Goal: Information Seeking & Learning: Check status

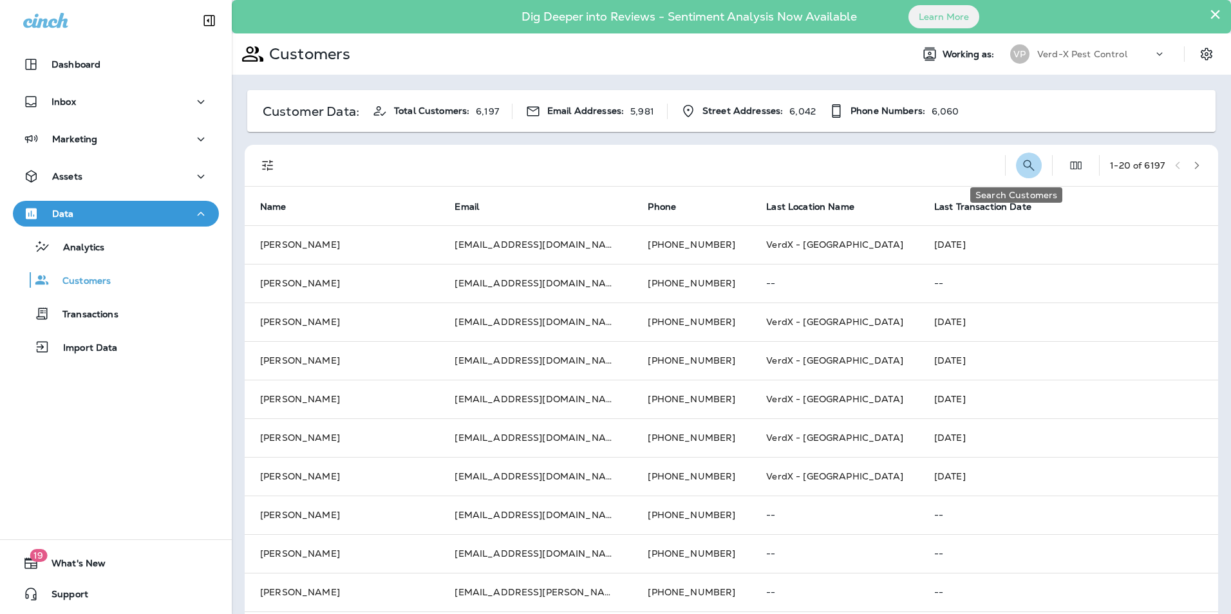
click at [1021, 164] on icon "Search Customers" at bounding box center [1028, 165] width 15 height 15
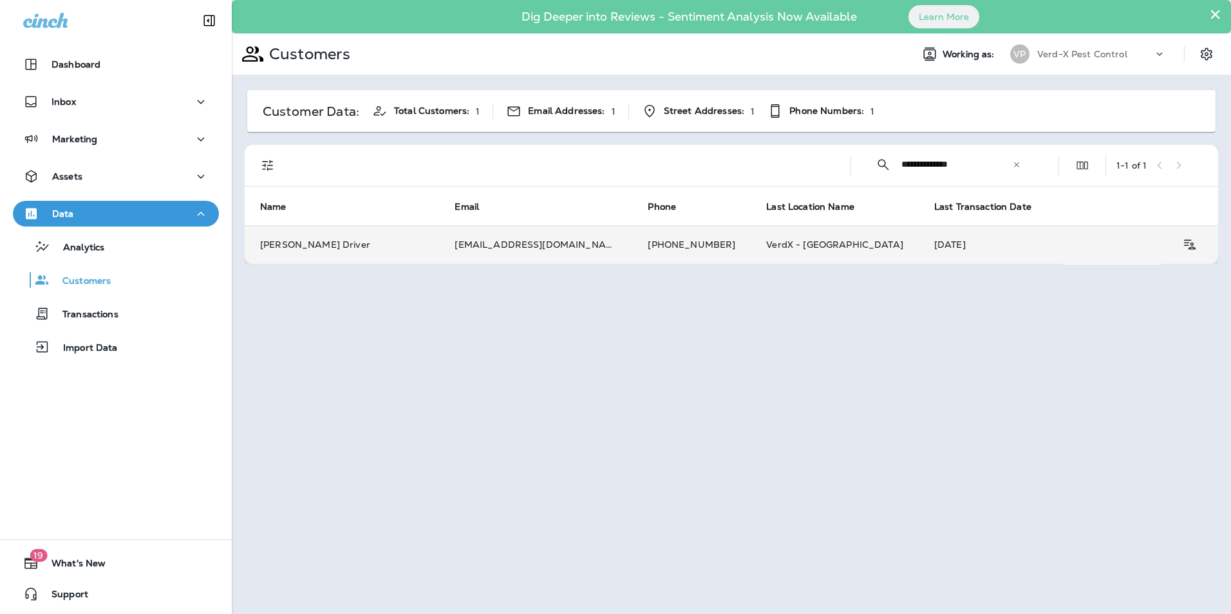
type input "**********"
click at [632, 249] on td "[PHONE_NUMBER]" at bounding box center [691, 244] width 118 height 39
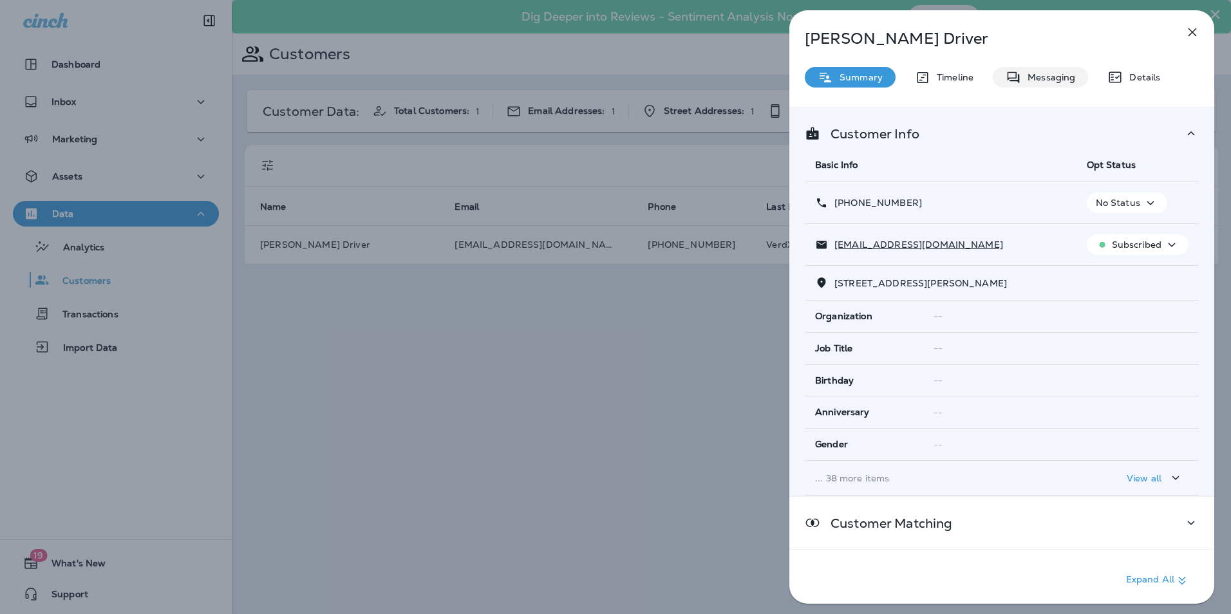
click at [1034, 76] on p "Messaging" at bounding box center [1048, 77] width 54 height 10
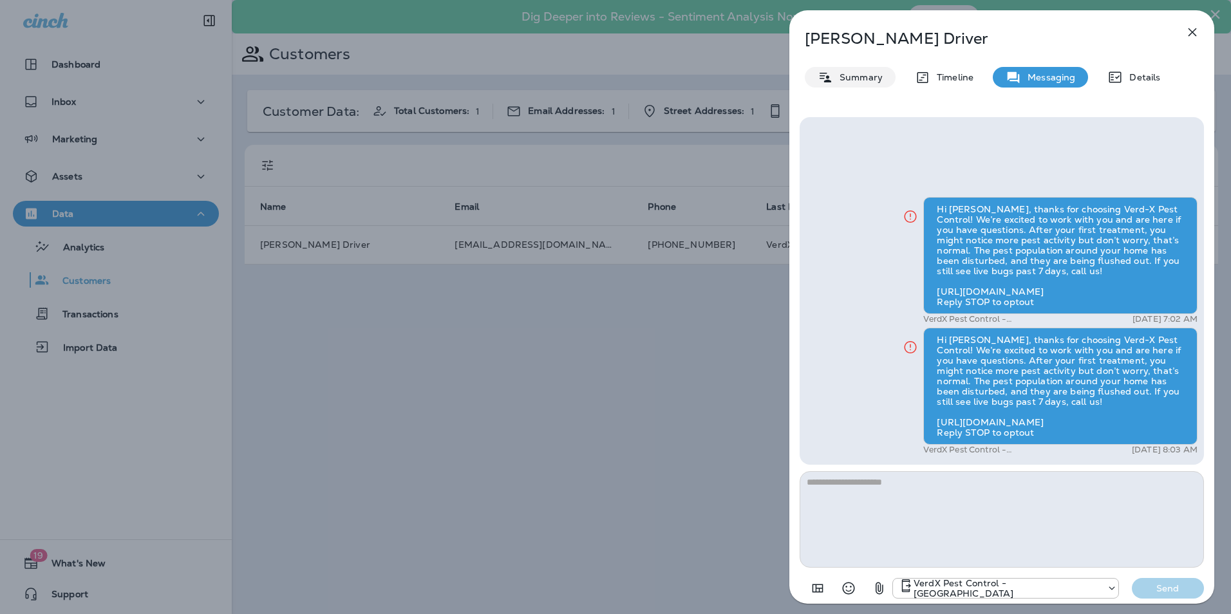
click at [855, 77] on p "Summary" at bounding box center [858, 77] width 50 height 10
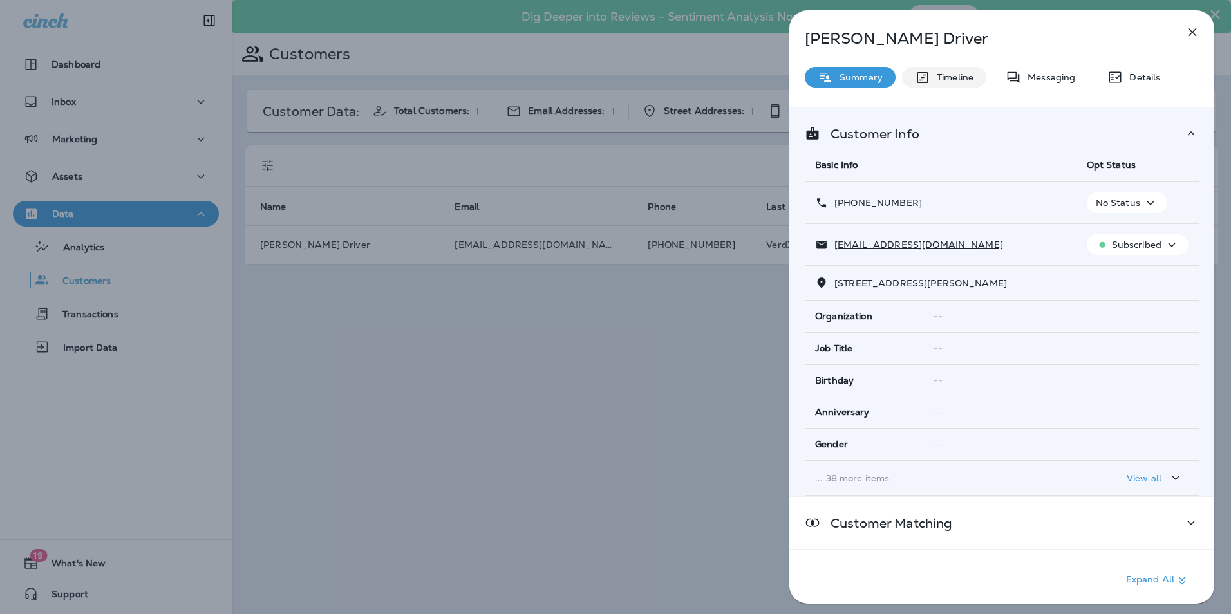
click at [964, 75] on p "Timeline" at bounding box center [952, 77] width 43 height 10
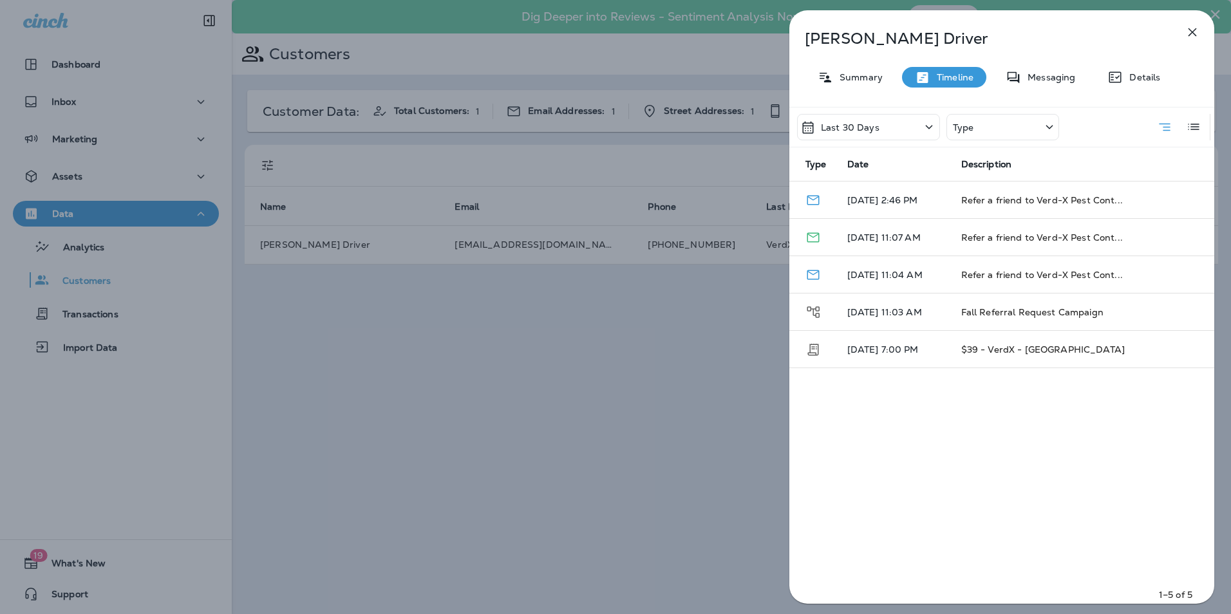
click at [980, 130] on div "Type" at bounding box center [1003, 127] width 113 height 26
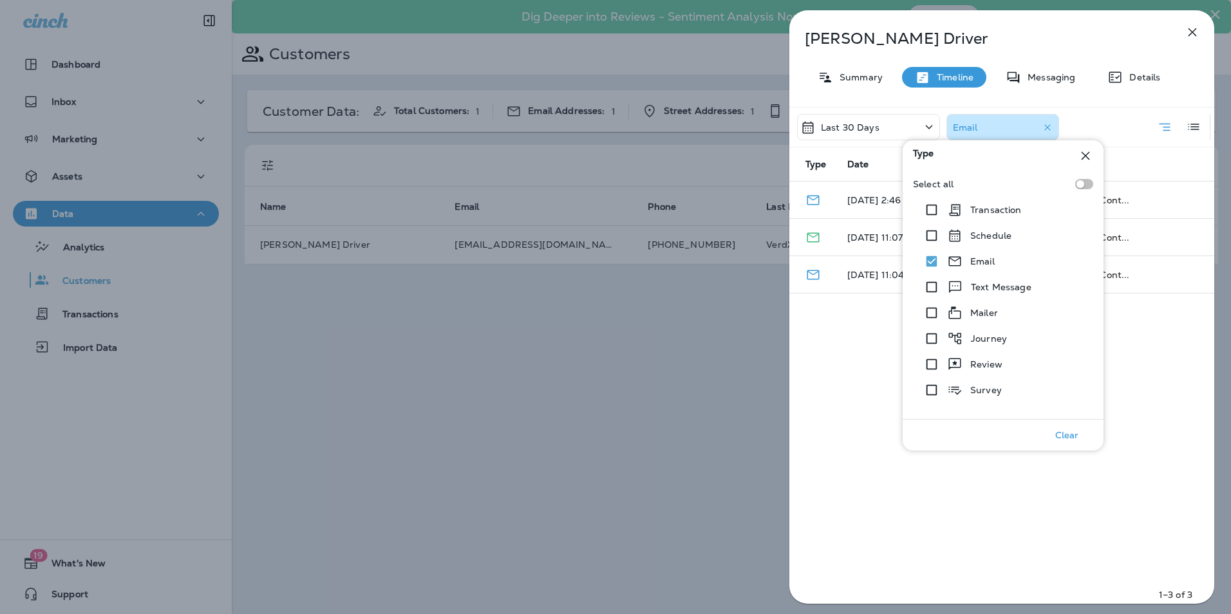
click at [899, 436] on div "Last 30 Days Email Type Date Description [DATE] 2:46 PM Refer a friend to Verd-…" at bounding box center [1001, 359] width 425 height 505
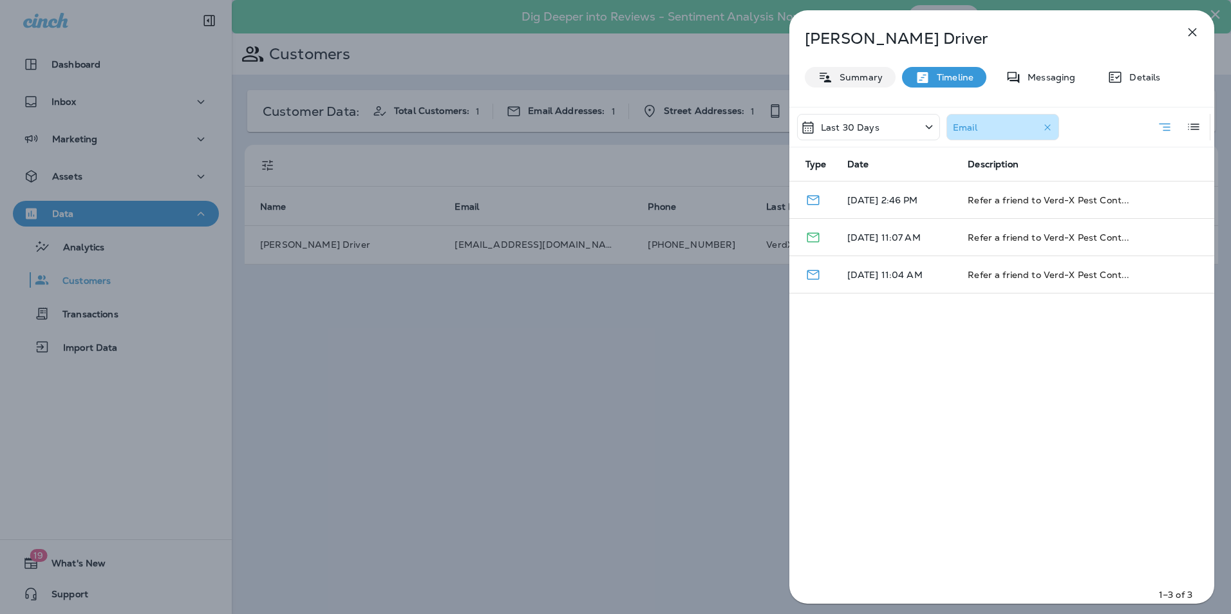
click at [864, 79] on p "Summary" at bounding box center [858, 77] width 50 height 10
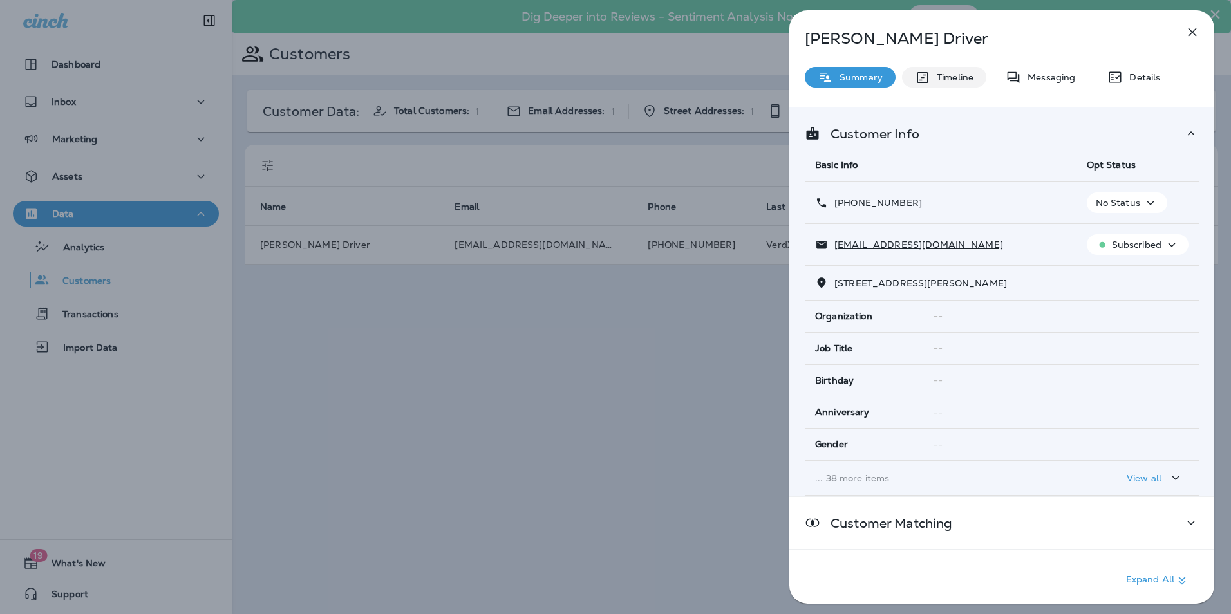
click at [950, 80] on p "Timeline" at bounding box center [952, 77] width 43 height 10
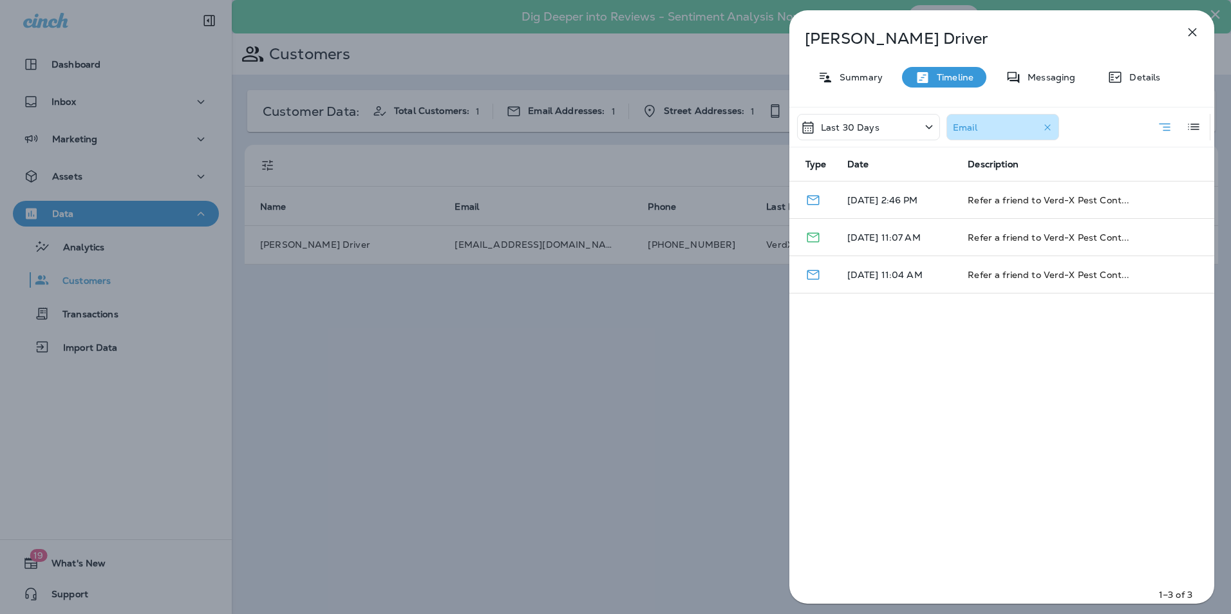
click at [838, 130] on p "Last 30 Days" at bounding box center [850, 127] width 59 height 10
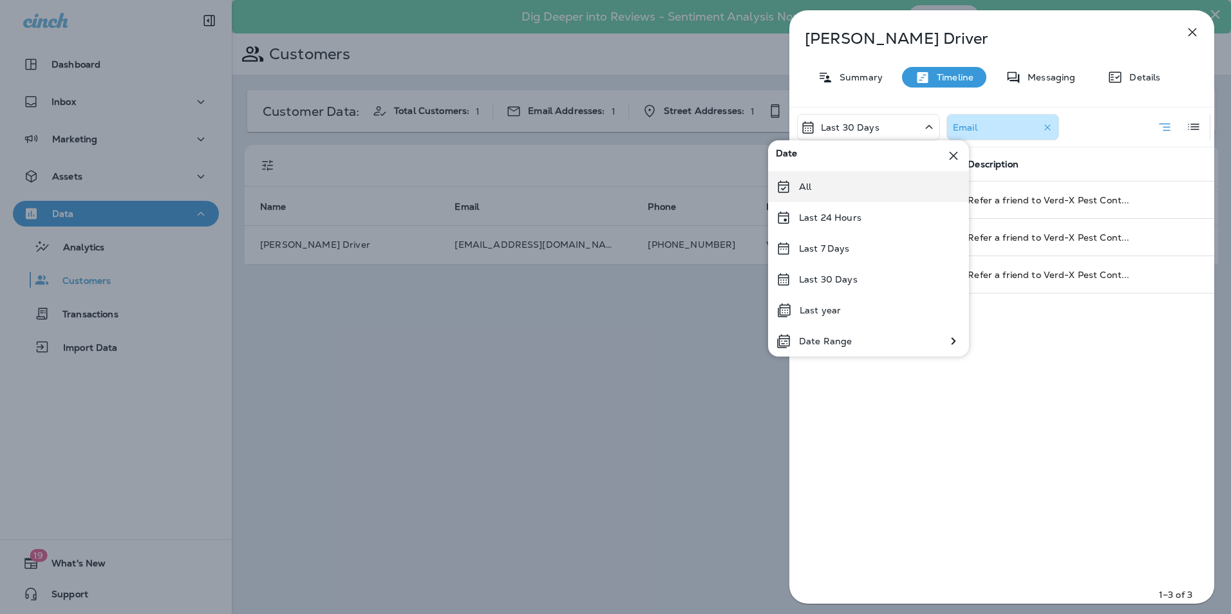
click at [809, 184] on p "All" at bounding box center [805, 187] width 12 height 10
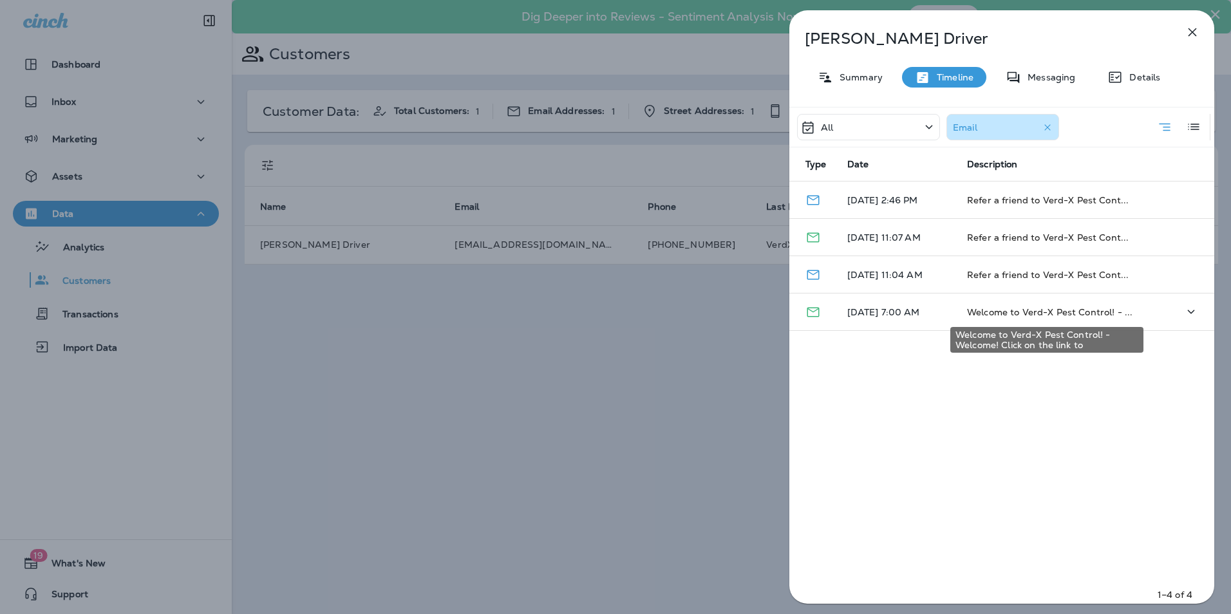
click at [1001, 312] on span "Welcome to Verd-X Pest Control! - ..." at bounding box center [1049, 313] width 165 height 12
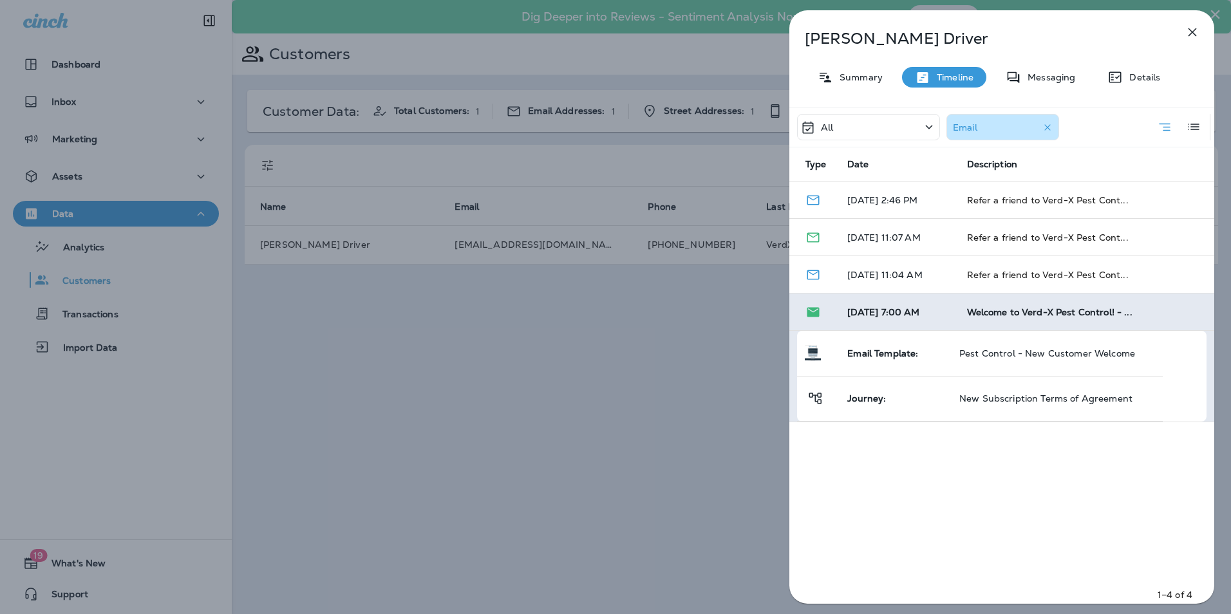
click at [537, 419] on div "[PERSON_NAME] Driver Summary Timeline Messaging Details All Email Type Date Des…" at bounding box center [615, 307] width 1231 height 614
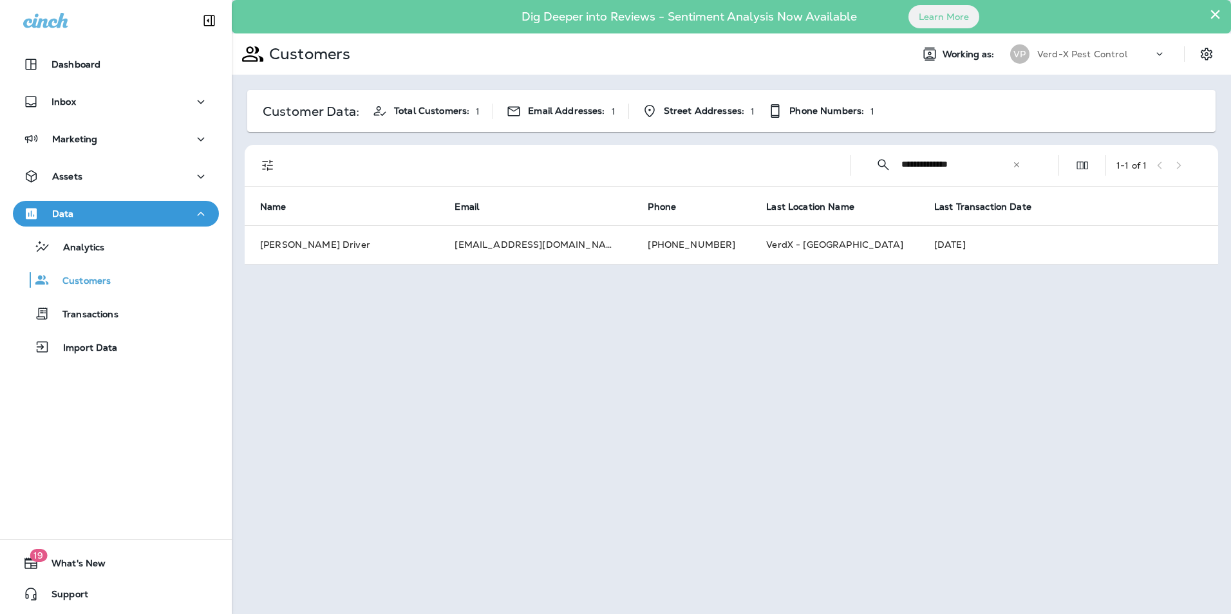
click at [1017, 163] on icon at bounding box center [1016, 164] width 9 height 9
click at [930, 171] on input "text" at bounding box center [969, 164] width 134 height 34
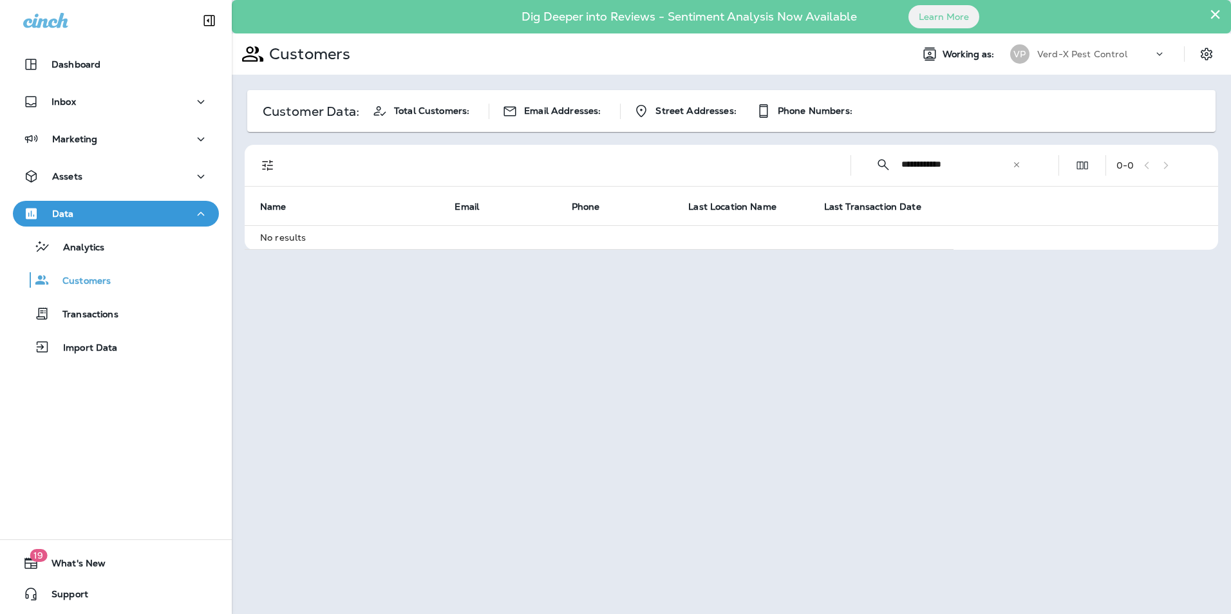
drag, startPoint x: 961, startPoint y: 161, endPoint x: 849, endPoint y: 164, distance: 112.1
click at [856, 164] on div "**********" at bounding box center [734, 165] width 958 height 41
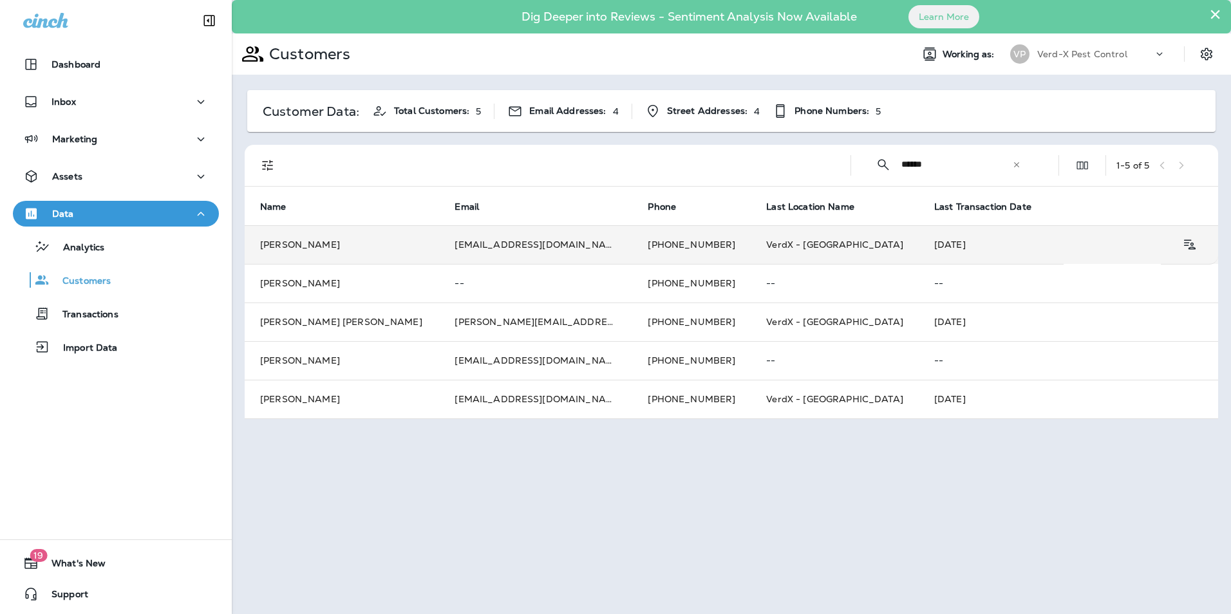
type input "******"
click at [468, 249] on td "[EMAIL_ADDRESS][DOMAIN_NAME]" at bounding box center [535, 244] width 193 height 39
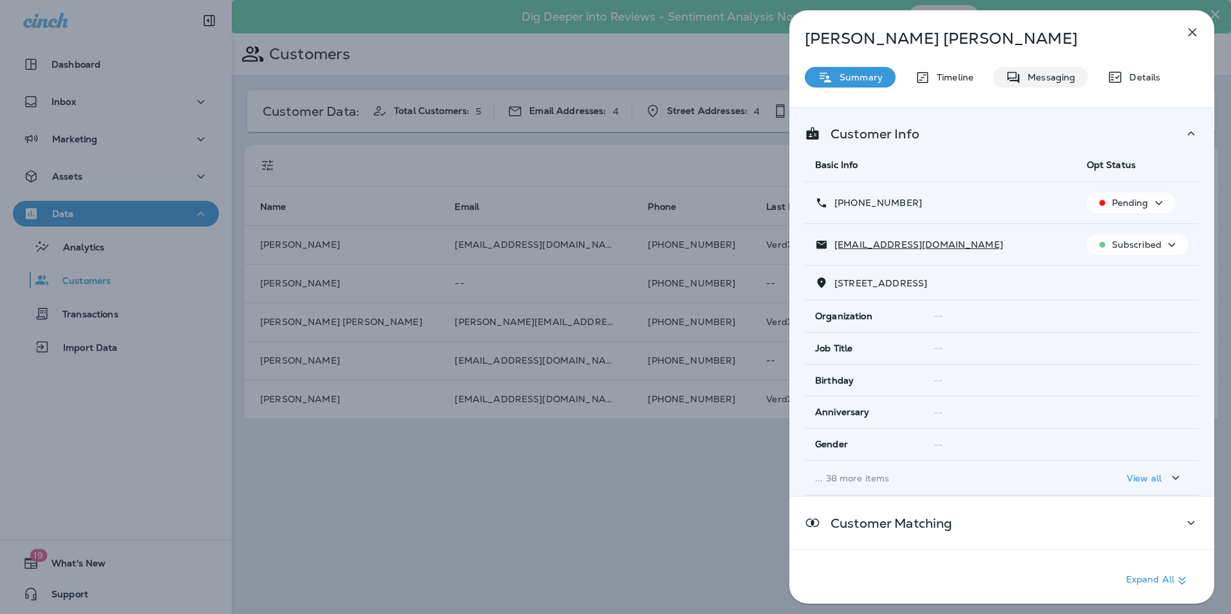
click at [1043, 72] on p "Messaging" at bounding box center [1048, 77] width 54 height 10
